Goal: Task Accomplishment & Management: Manage account settings

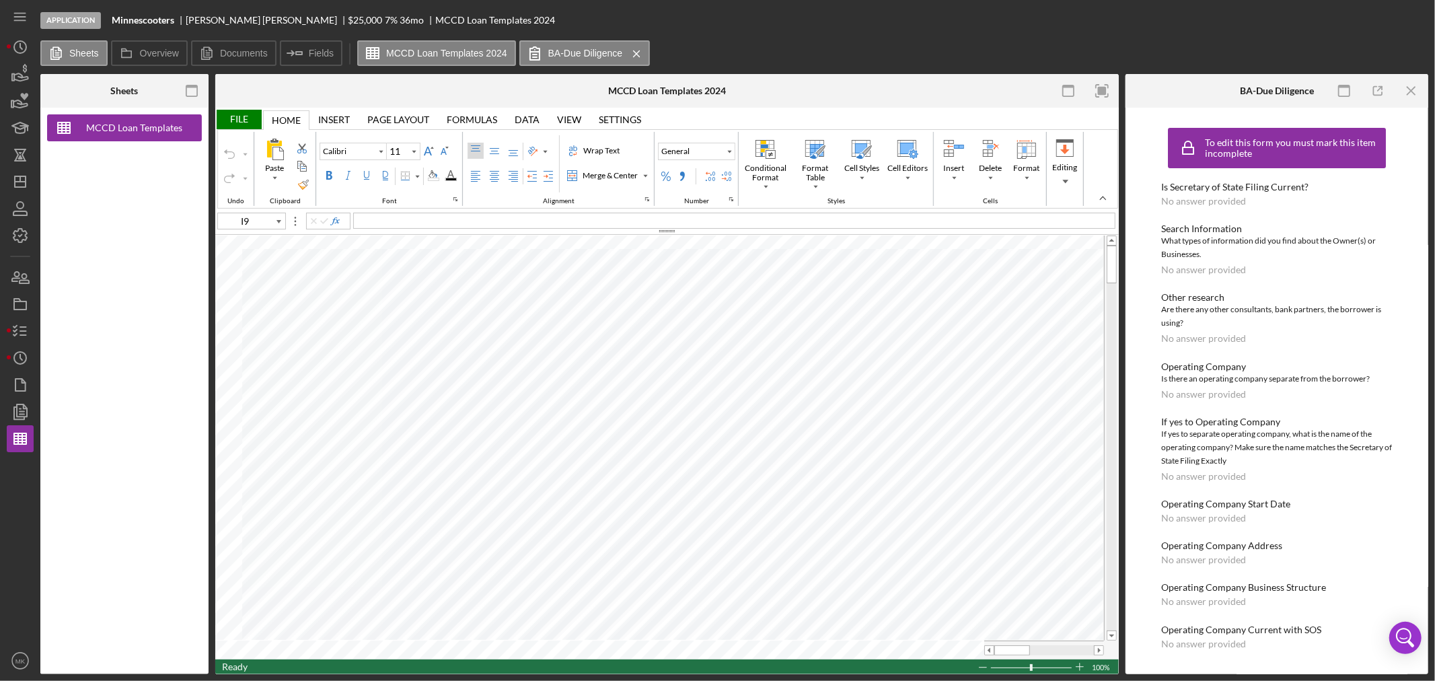
scroll to position [1, 0]
click at [13, 667] on icon "MK" at bounding box center [20, 661] width 27 height 34
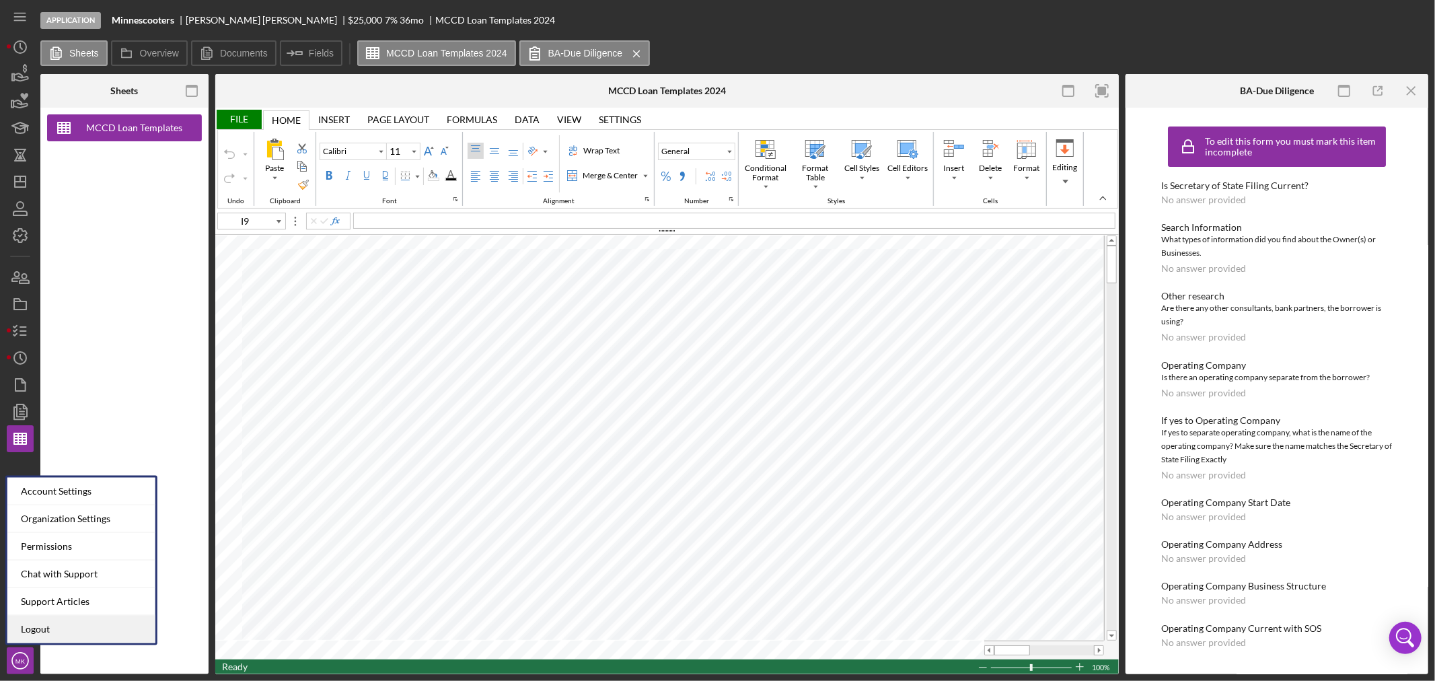
click at [79, 628] on link "Logout" at bounding box center [81, 630] width 148 height 28
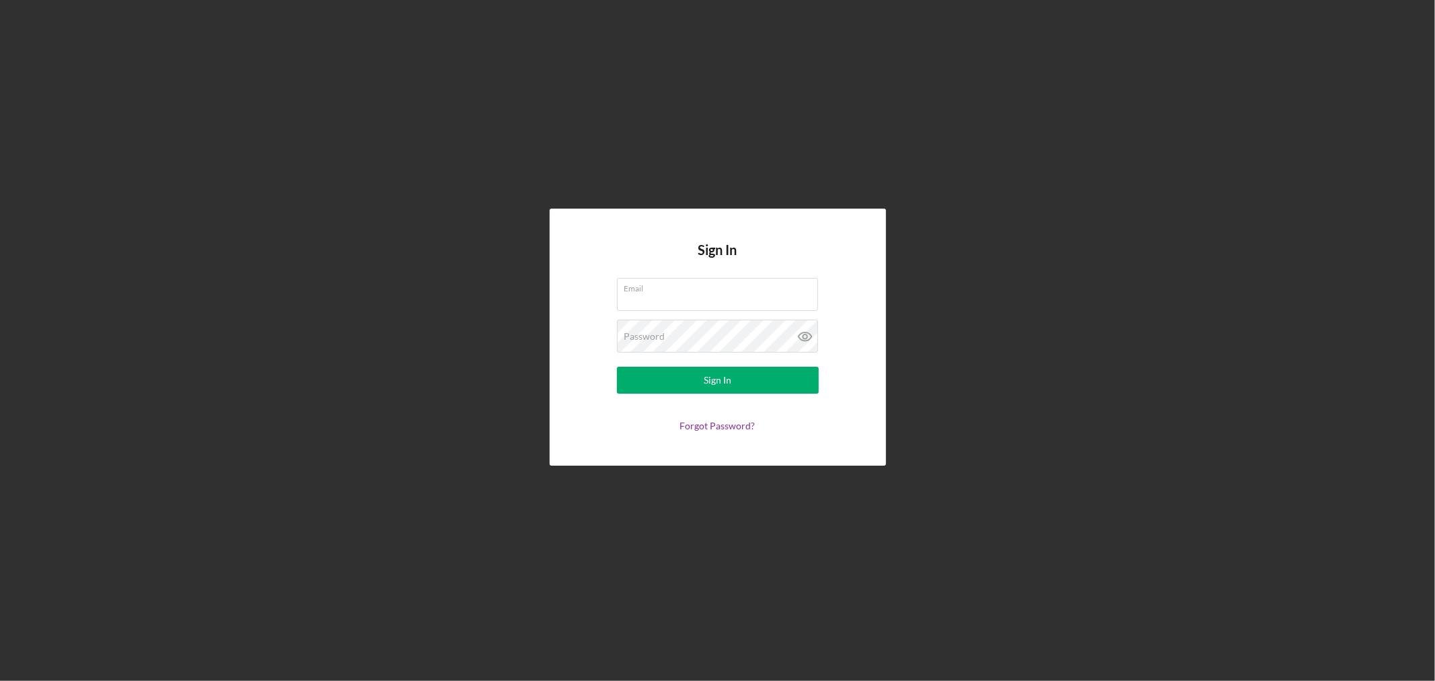
type input "[EMAIL_ADDRESS][DOMAIN_NAME]"
